Goal: Transaction & Acquisition: Purchase product/service

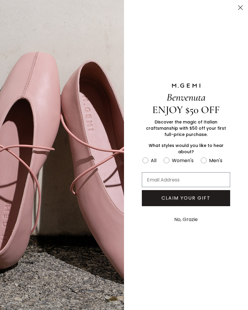
click at [240, 10] on circle "Close dialog" at bounding box center [240, 8] width 10 height 10
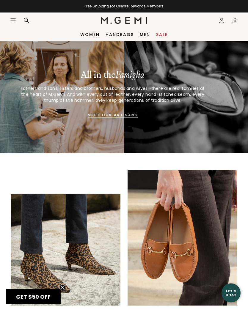
scroll to position [404, 0]
click at [27, 21] on icon at bounding box center [26, 20] width 5 height 5
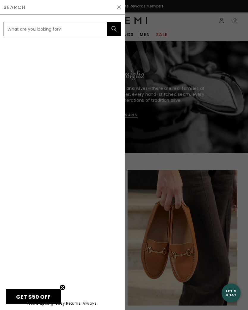
click at [19, 28] on input "text" at bounding box center [55, 29] width 103 height 14
type input "silver shoes"
click at [114, 29] on button "submit" at bounding box center [114, 29] width 14 height 14
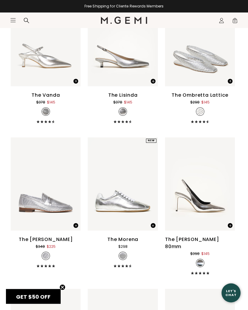
scroll to position [374, 0]
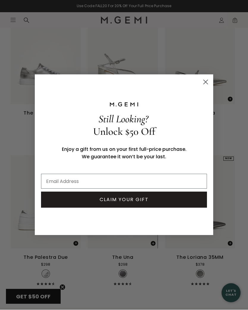
click at [205, 85] on circle "Close dialog" at bounding box center [206, 82] width 10 height 10
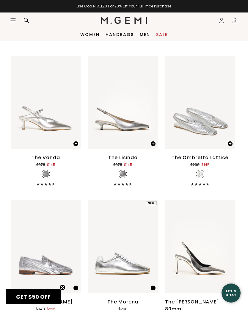
scroll to position [311, 0]
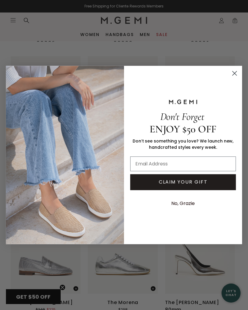
click at [233, 72] on circle "Close dialog" at bounding box center [234, 73] width 10 height 10
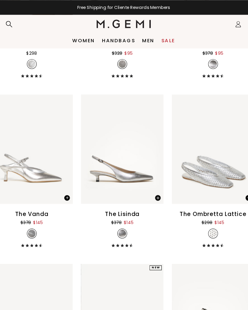
scroll to position [286, 0]
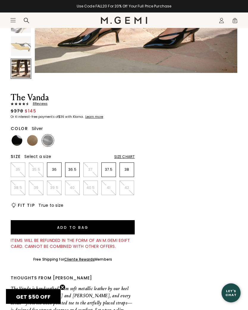
scroll to position [186, 0]
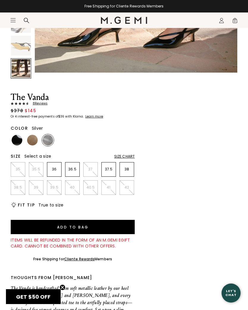
click at [125, 158] on div "Size Chart" at bounding box center [124, 156] width 21 height 5
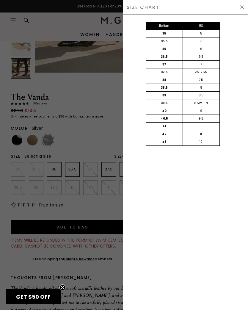
click at [241, 7] on img at bounding box center [241, 7] width 5 height 5
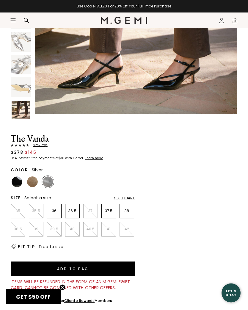
scroll to position [145, 0]
click at [75, 211] on p "36.5" at bounding box center [72, 210] width 14 height 5
click at [112, 266] on button "Add to Bag" at bounding box center [73, 268] width 124 height 14
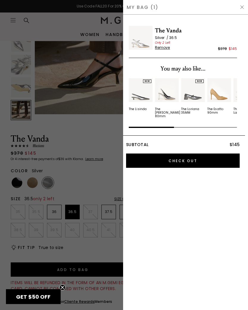
click at [244, 6] on img at bounding box center [241, 7] width 5 height 5
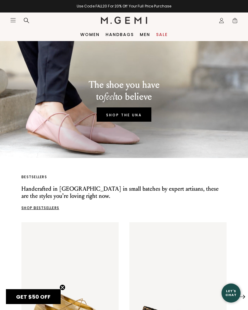
click at [24, 20] on icon at bounding box center [26, 20] width 5 height 5
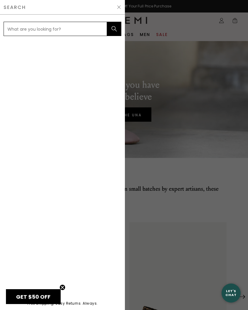
click at [21, 28] on input "text" at bounding box center [55, 29] width 103 height 14
type input "silver shoes"
click at [114, 29] on button "submit" at bounding box center [114, 29] width 14 height 14
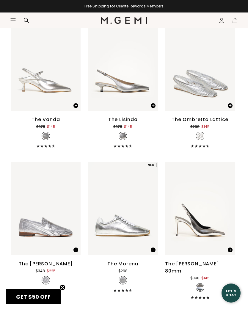
scroll to position [361, 0]
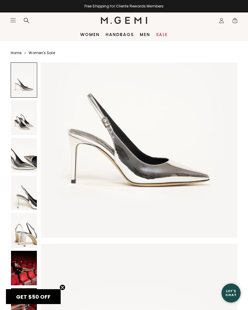
scroll to position [76, 0]
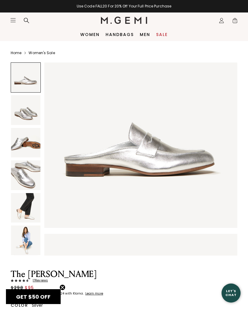
scroll to position [40, 0]
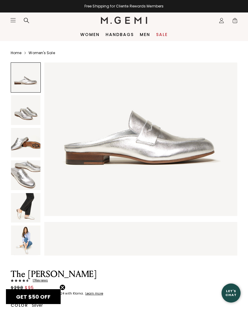
click at [42, 295] on span "GET $50 OFF" at bounding box center [33, 296] width 34 height 7
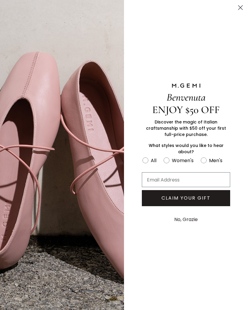
click at [241, 3] on circle "Close dialog" at bounding box center [240, 8] width 10 height 10
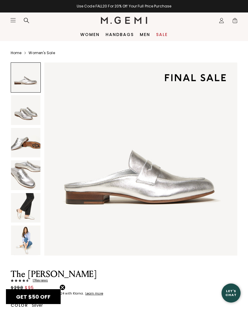
scroll to position [0, 0]
click at [233, 19] on span "1" at bounding box center [235, 22] width 6 height 6
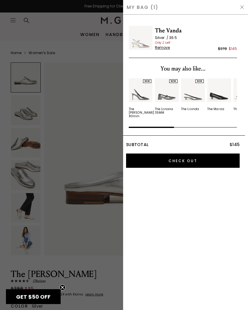
click at [136, 44] on img at bounding box center [141, 38] width 24 height 24
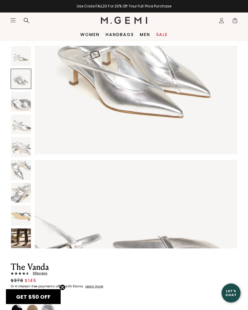
scroll to position [12, 0]
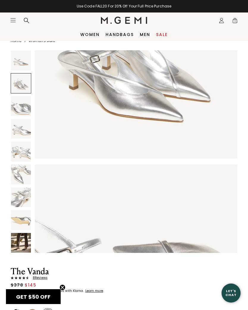
click at [236, 22] on span "1" at bounding box center [235, 22] width 6 height 6
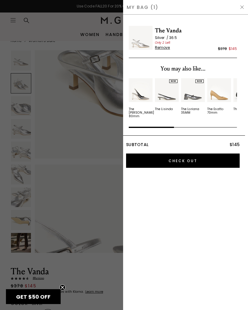
scroll to position [0, 0]
click at [201, 155] on input "Check Out" at bounding box center [183, 160] width 114 height 14
